Goal: Task Accomplishment & Management: Use online tool/utility

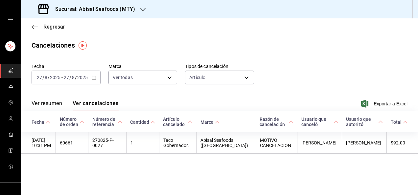
click at [201, 50] on div "Cancelaciones" at bounding box center [219, 45] width 397 height 10
click at [58, 26] on span "Regresar" at bounding box center [54, 27] width 22 height 6
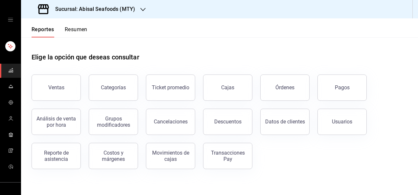
click at [120, 7] on h3 "Sucursal: Abisal Seafoods (MTY)" at bounding box center [92, 9] width 85 height 8
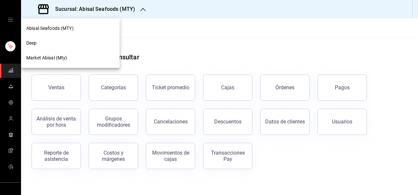
click at [73, 45] on div "Deep" at bounding box center [70, 43] width 88 height 7
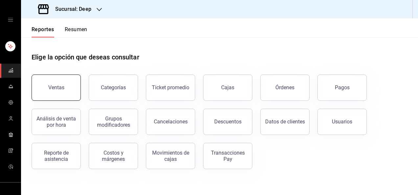
click at [62, 80] on button "Ventas" at bounding box center [56, 88] width 49 height 26
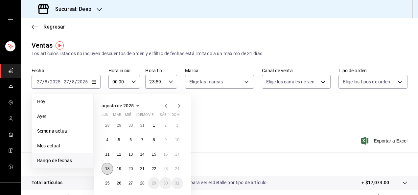
click at [107, 168] on abbr "18" at bounding box center [107, 169] width 4 height 5
click at [179, 170] on abbr "24" at bounding box center [177, 169] width 4 height 5
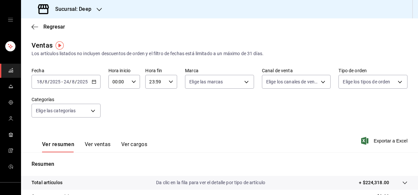
click at [183, 127] on div "Ver resumen Ver ventas Ver cargos Exportar a Excel" at bounding box center [219, 139] width 397 height 27
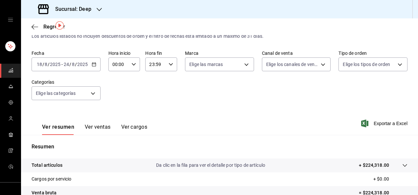
scroll to position [26, 0]
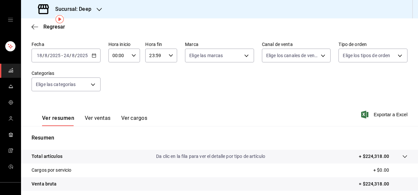
click at [94, 117] on button "Ver ventas" at bounding box center [98, 120] width 26 height 11
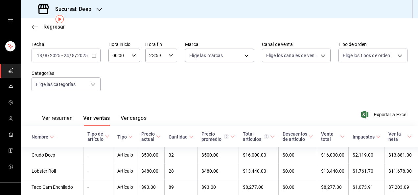
click at [378, 115] on span "Exportar a Excel" at bounding box center [384, 115] width 45 height 8
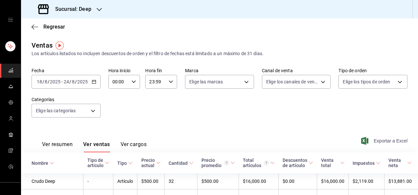
click at [382, 139] on span "Exportar a Excel" at bounding box center [384, 141] width 45 height 8
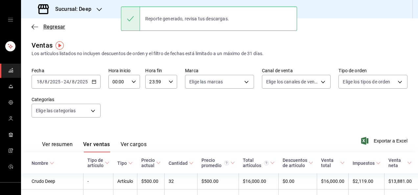
click at [51, 24] on span "Regresar" at bounding box center [54, 27] width 22 height 6
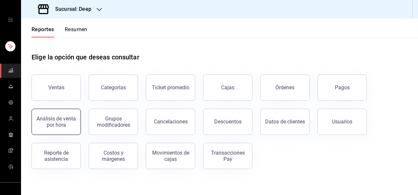
click at [64, 118] on div "Análisis de venta por hora" at bounding box center [56, 122] width 41 height 12
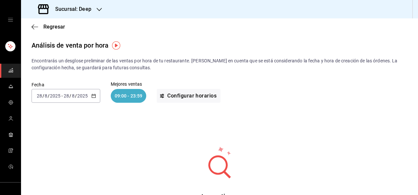
click at [67, 98] on input "28" at bounding box center [66, 95] width 6 height 5
click at [64, 189] on span "Rango de fechas" at bounding box center [62, 189] width 51 height 7
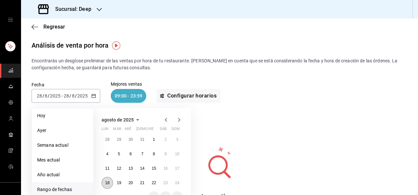
click at [109, 185] on button "18" at bounding box center [108, 183] width 12 height 12
click at [179, 184] on button "24" at bounding box center [178, 183] width 12 height 12
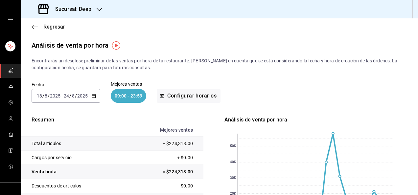
click at [275, 95] on div "Fecha [DATE] [DATE] - [DATE] [DATE] Mejores ventas 09:00 - 23:59 Configurar hor…" at bounding box center [220, 92] width 376 height 42
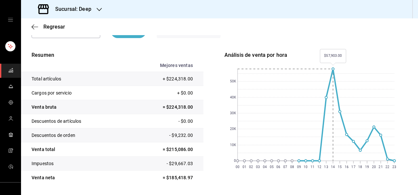
scroll to position [66, 0]
